Goal: Find specific page/section

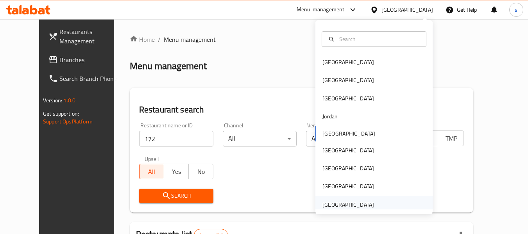
click at [344, 202] on div "[GEOGRAPHIC_DATA]" at bounding box center [348, 204] width 52 height 9
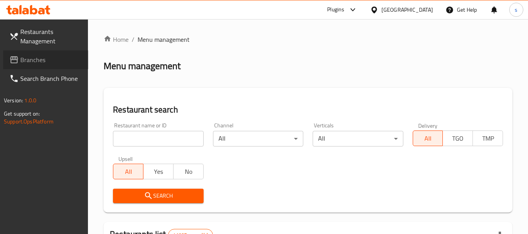
click at [46, 63] on span "Branches" at bounding box center [51, 59] width 62 height 9
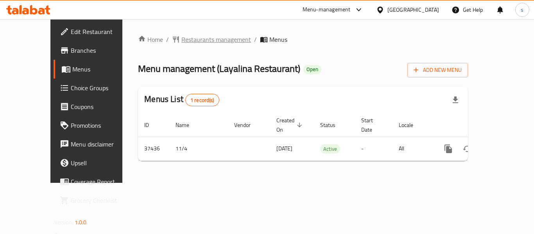
click at [181, 43] on span "Restaurants management" at bounding box center [216, 39] width 70 height 9
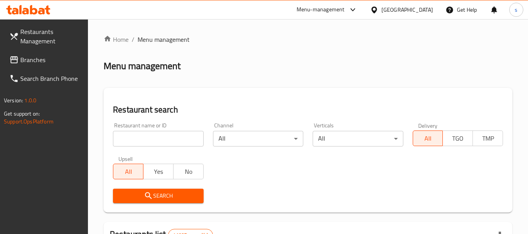
click at [153, 139] on input "search" at bounding box center [158, 139] width 90 height 16
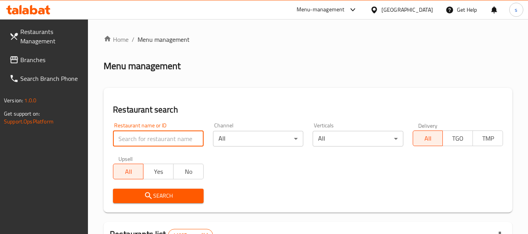
paste input "19436"
type input "19436"
click button "Search" at bounding box center [158, 196] width 90 height 14
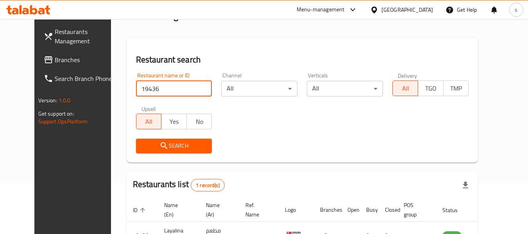
scroll to position [105, 0]
